Goal: Use online tool/utility: Utilize a website feature to perform a specific function

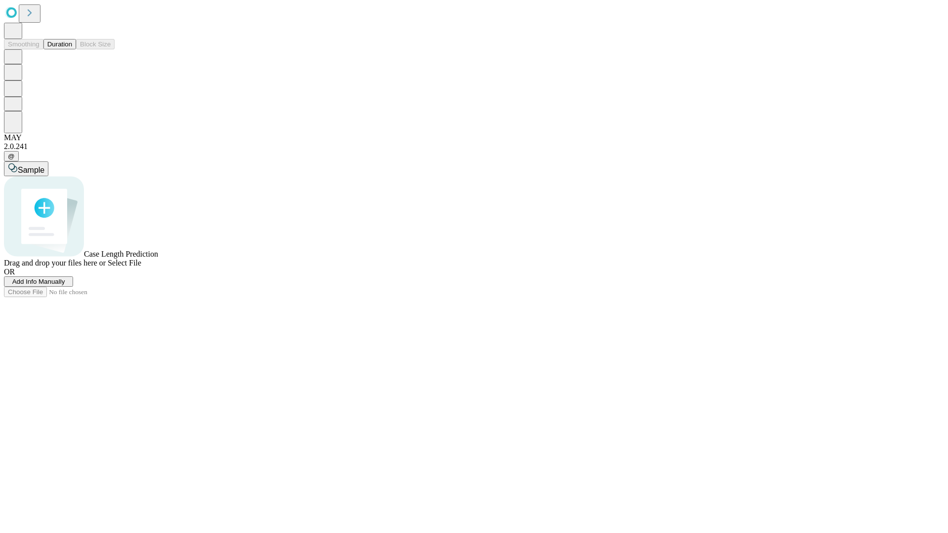
click at [72, 49] on button "Duration" at bounding box center [59, 44] width 33 height 10
click at [141, 267] on span "Select File" at bounding box center [125, 263] width 34 height 8
